Goal: Task Accomplishment & Management: Use online tool/utility

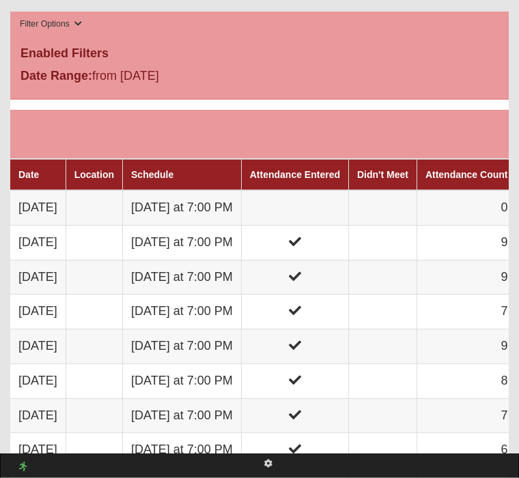
scroll to position [771, 0]
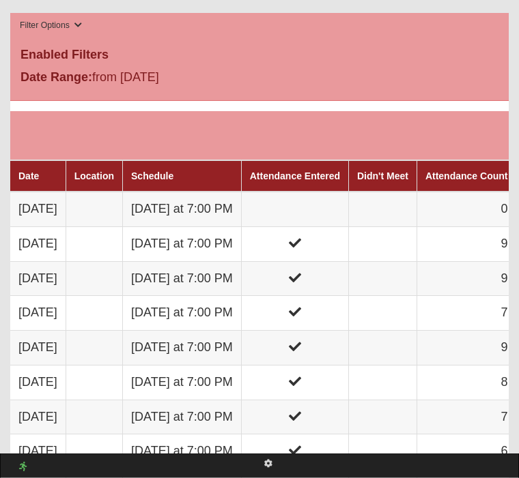
click at [175, 194] on td "Wednesday at 7:00 PM" at bounding box center [182, 209] width 119 height 35
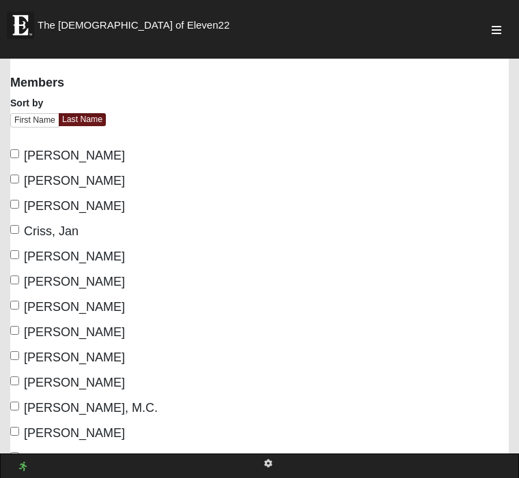
scroll to position [192, 0]
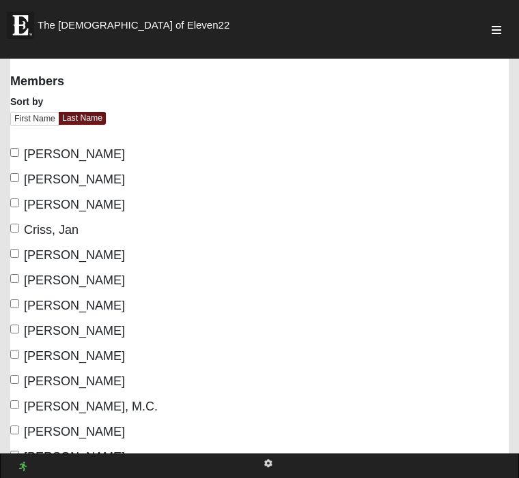
click at [19, 179] on input "[PERSON_NAME]" at bounding box center [14, 177] width 9 height 9
checkbox input "true"
click at [17, 207] on input "[PERSON_NAME]" at bounding box center [14, 203] width 9 height 9
checkbox input "true"
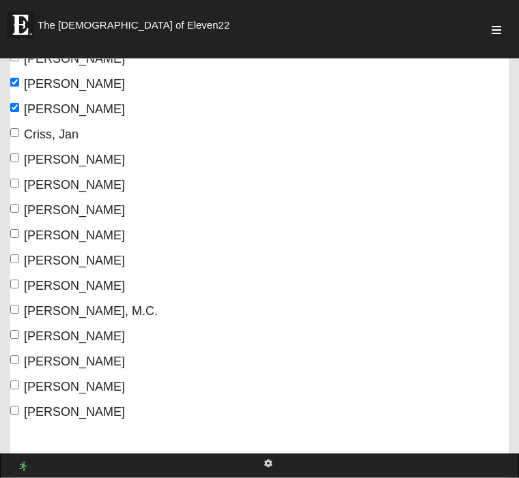
scroll to position [288, 0]
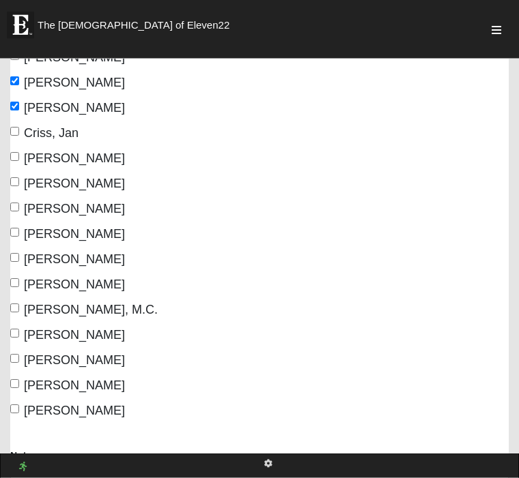
click at [19, 211] on input "[PERSON_NAME]" at bounding box center [14, 207] width 9 height 9
checkbox input "true"
click at [16, 237] on input "[PERSON_NAME]" at bounding box center [14, 233] width 9 height 9
checkbox input "true"
click at [15, 260] on input "[PERSON_NAME]" at bounding box center [14, 258] width 9 height 9
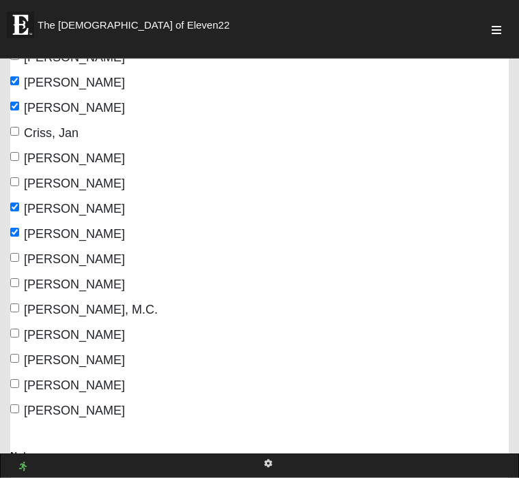
checkbox input "true"
click at [9, 292] on div "Members Sort by First Name Last Name [PERSON_NAME] [PERSON_NAME] [PERSON_NAME]" at bounding box center [259, 195] width 519 height 452
click at [18, 286] on input "[PERSON_NAME]" at bounding box center [14, 283] width 9 height 9
checkbox input "true"
click at [10, 317] on label "[PERSON_NAME], M.C." at bounding box center [83, 311] width 147 height 18
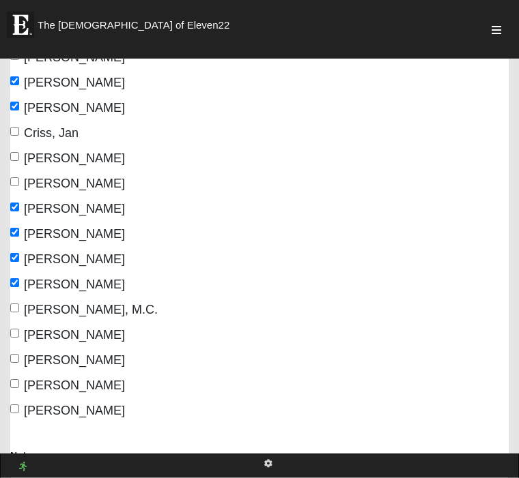
click at [10, 313] on input "[PERSON_NAME], M.C." at bounding box center [14, 308] width 9 height 9
checkbox input "true"
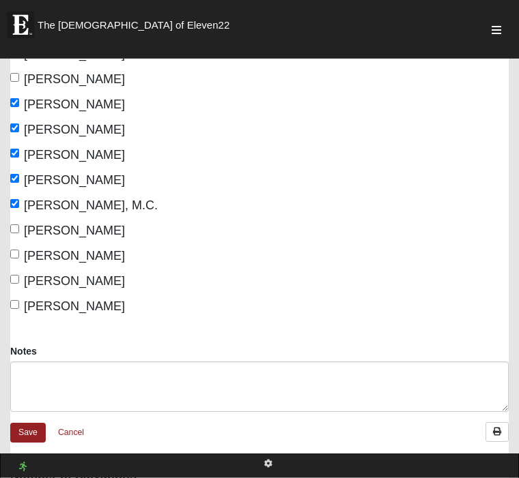
scroll to position [393, 0]
click at [19, 227] on input "[PERSON_NAME]" at bounding box center [14, 229] width 9 height 9
checkbox input "true"
click at [12, 265] on label "[PERSON_NAME]" at bounding box center [67, 256] width 115 height 18
click at [12, 259] on input "[PERSON_NAME]" at bounding box center [14, 254] width 9 height 9
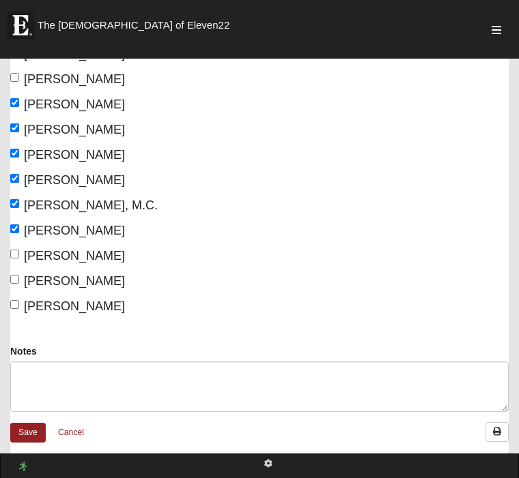
checkbox input "true"
click at [17, 284] on input "[PERSON_NAME]" at bounding box center [14, 279] width 9 height 9
checkbox input "true"
click at [12, 309] on input "[PERSON_NAME]" at bounding box center [14, 304] width 9 height 9
checkbox input "true"
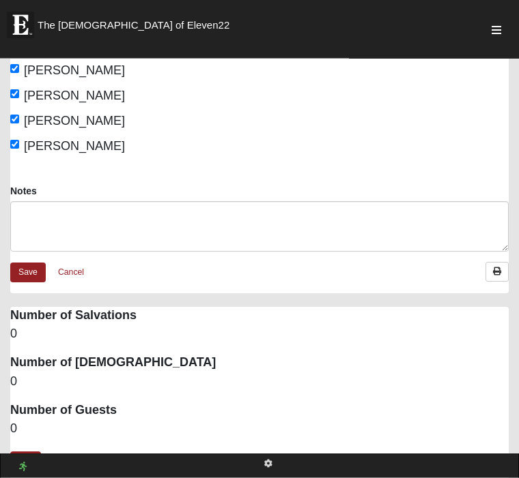
scroll to position [553, 0]
click at [25, 270] on link "Save" at bounding box center [27, 273] width 35 height 20
